Goal: Task Accomplishment & Management: Manage account settings

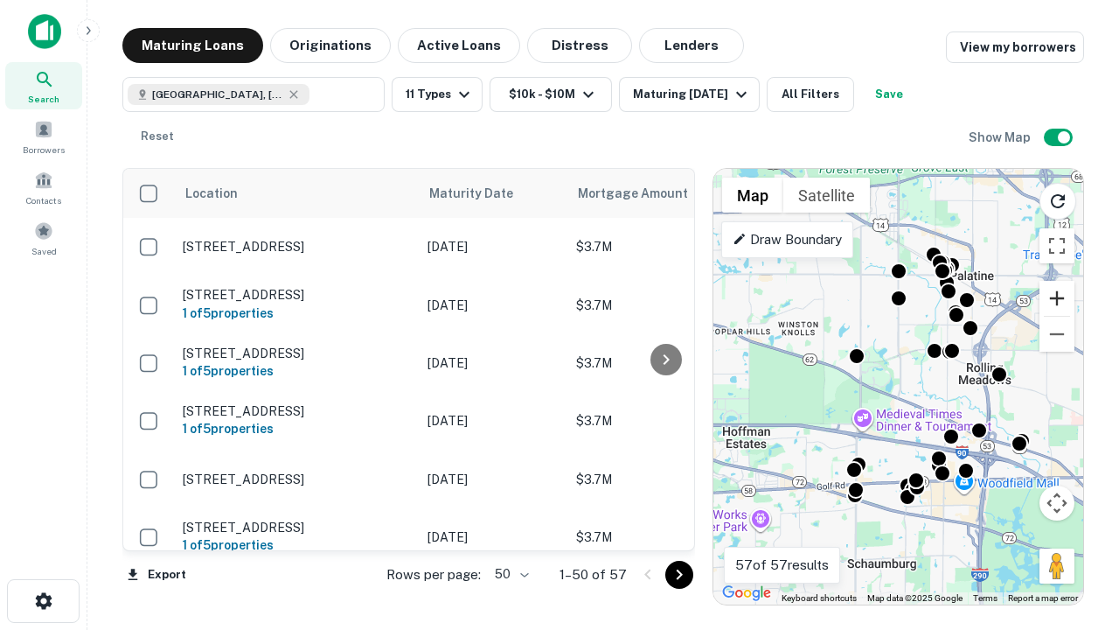
click at [1057, 298] on button "Zoom in" at bounding box center [1057, 298] width 35 height 35
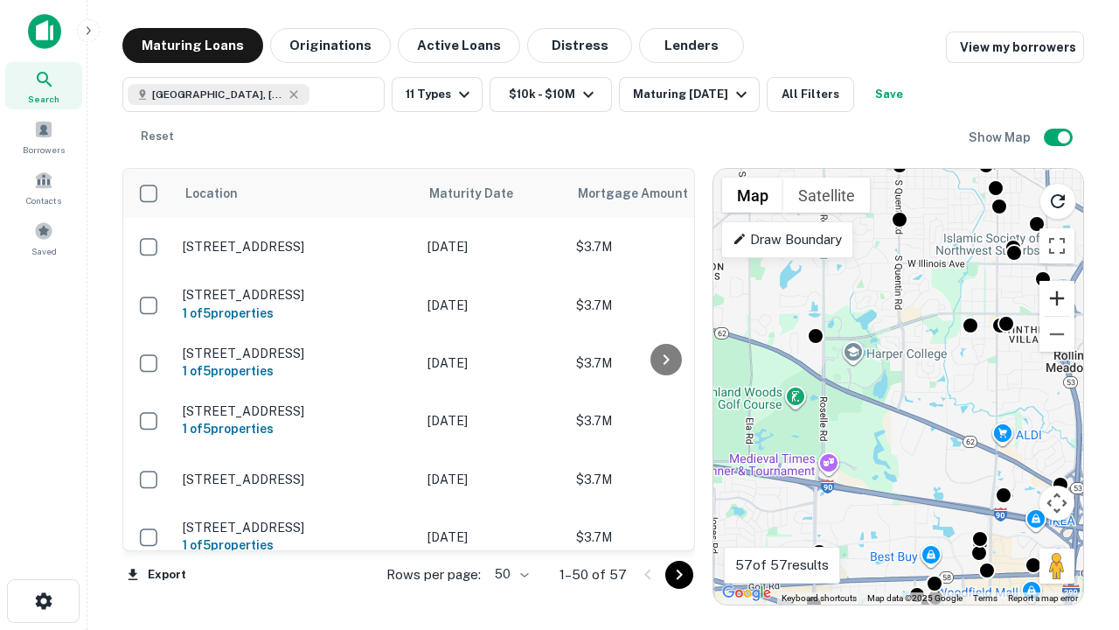
click at [1057, 298] on button "Zoom in" at bounding box center [1057, 298] width 35 height 35
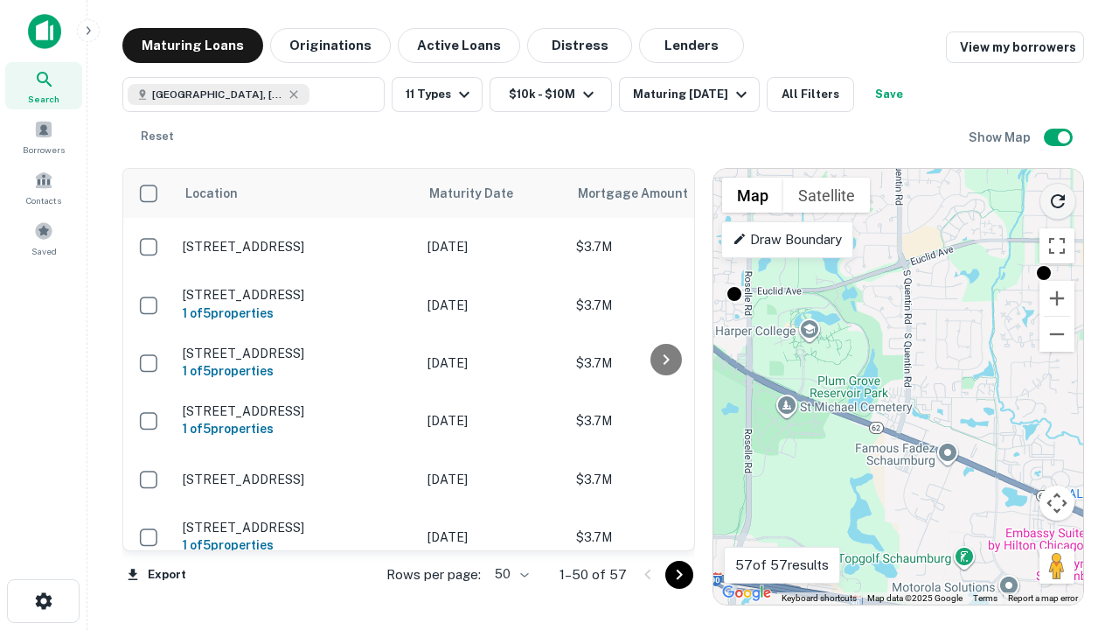
click at [1058, 198] on icon "Reload search area" at bounding box center [1057, 201] width 21 height 21
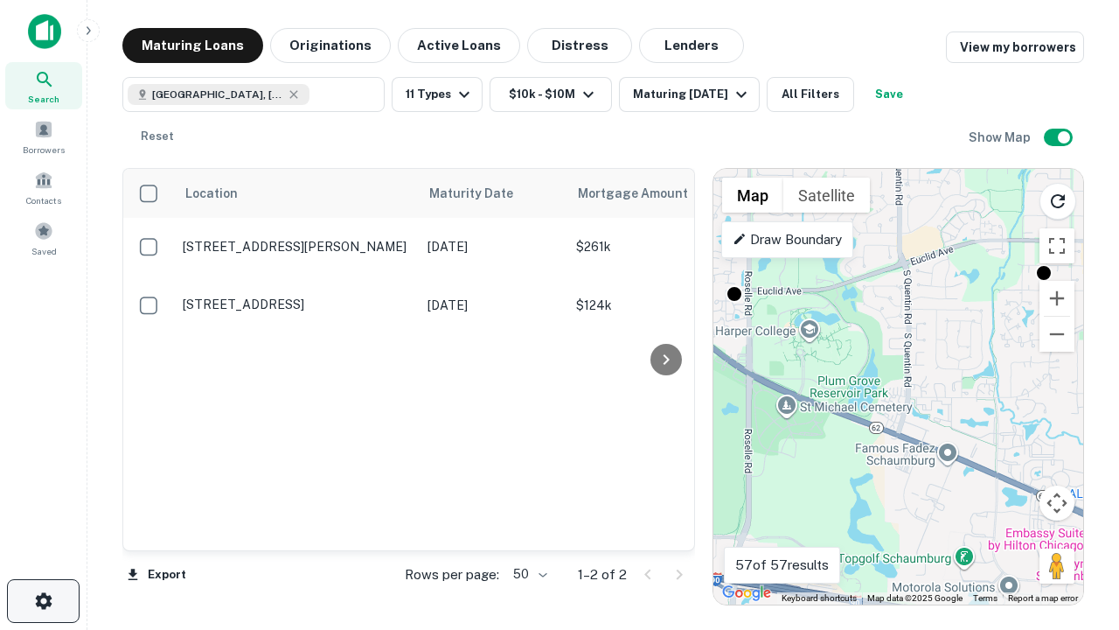
click at [43, 601] on icon "button" at bounding box center [43, 600] width 21 height 21
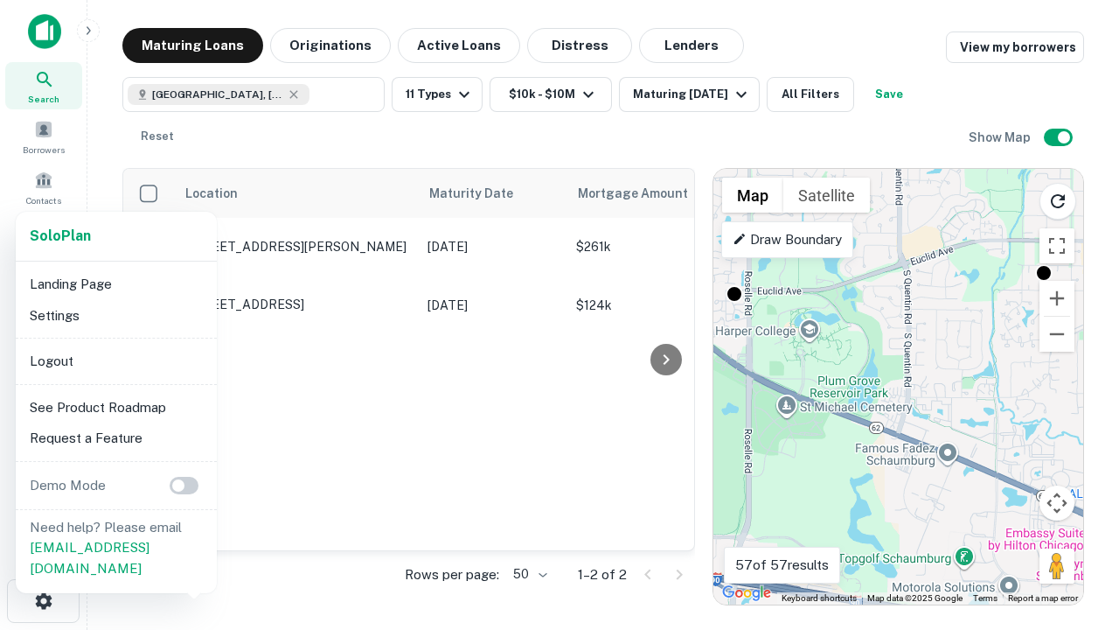
click at [115, 360] on li "Logout" at bounding box center [116, 360] width 187 height 31
